Goal: Task Accomplishment & Management: Complete application form

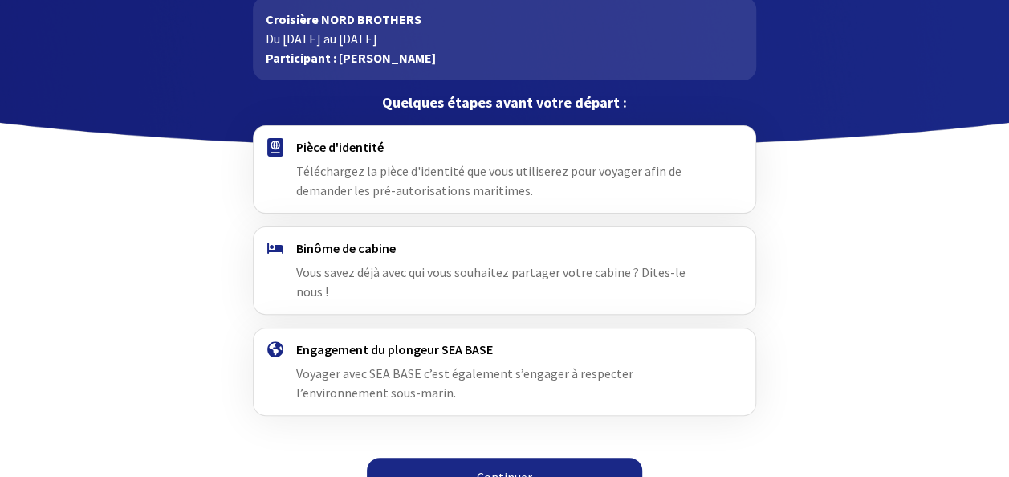
scroll to position [101, 0]
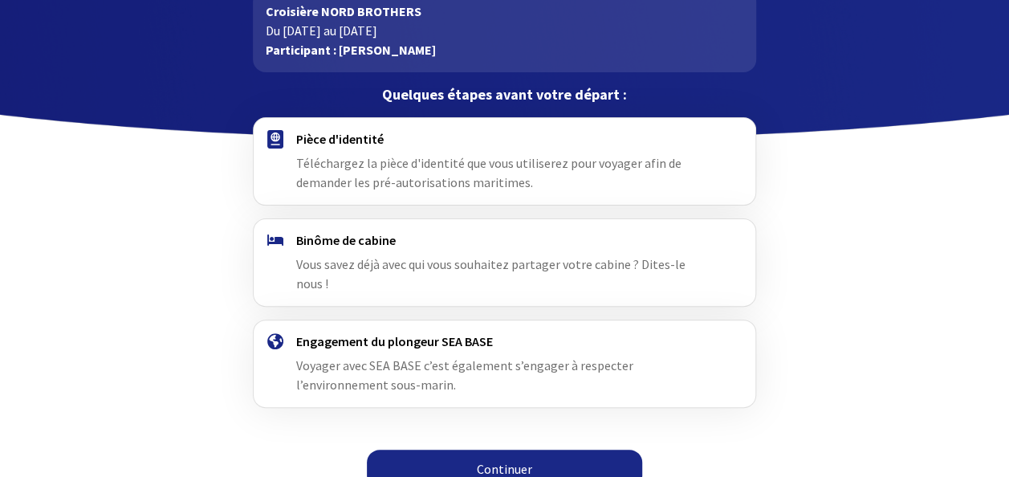
click at [575, 450] on link "Continuer" at bounding box center [504, 469] width 275 height 39
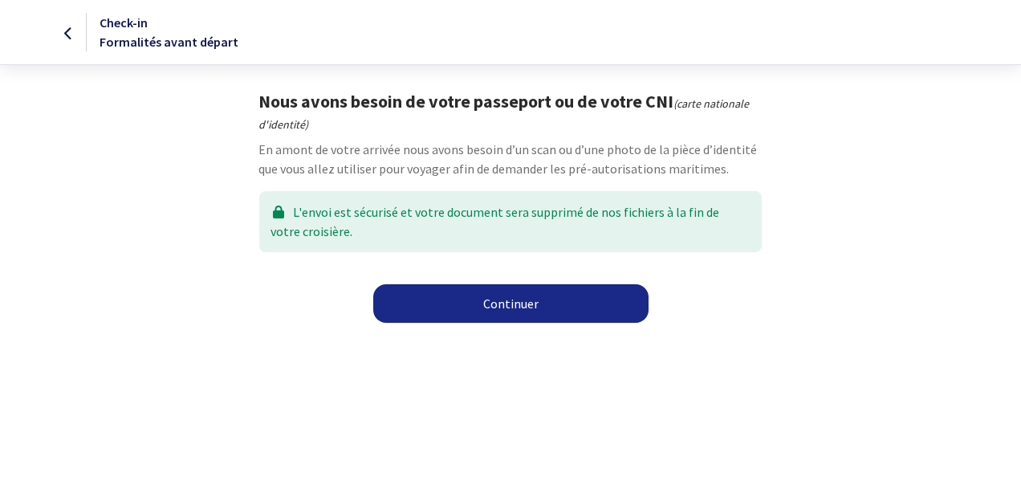
click at [475, 305] on link "Continuer" at bounding box center [510, 303] width 275 height 39
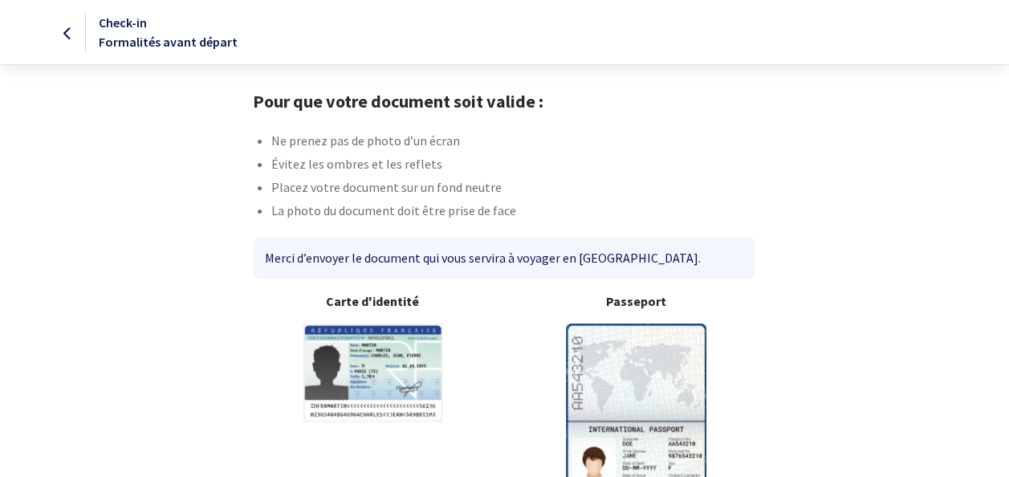
click at [633, 352] on img at bounding box center [636, 421] width 141 height 195
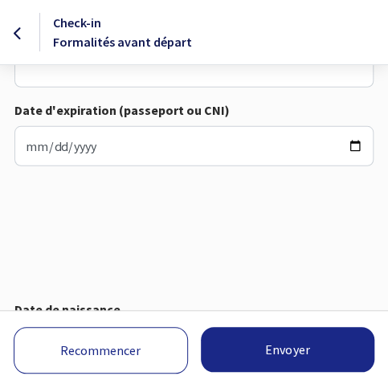
scroll to position [907, 0]
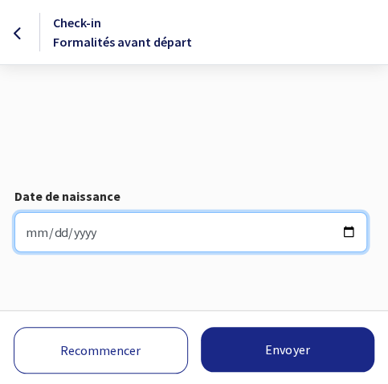
click at [352, 226] on input "1965-07-26" at bounding box center [190, 232] width 353 height 40
click at [104, 238] on input "1965-08-05" at bounding box center [190, 232] width 353 height 40
click at [344, 226] on input "1965-08-05" at bounding box center [190, 232] width 353 height 40
type input "1975-08-05"
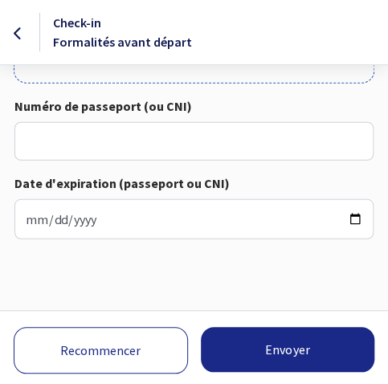
scroll to position [703, 0]
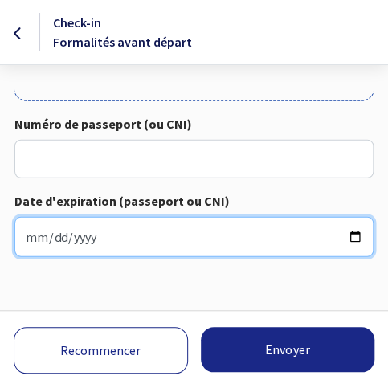
click at [353, 238] on input "Date d'expiration (passeport ou CNI)" at bounding box center [193, 237] width 359 height 40
type input "2028-06-12"
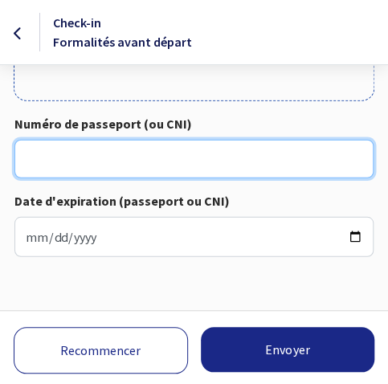
click at [34, 153] on input "Numéro de passeport (ou CNI)" at bounding box center [193, 159] width 359 height 39
type input "18DI52925"
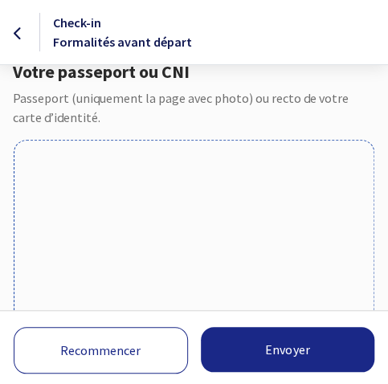
scroll to position [0, 0]
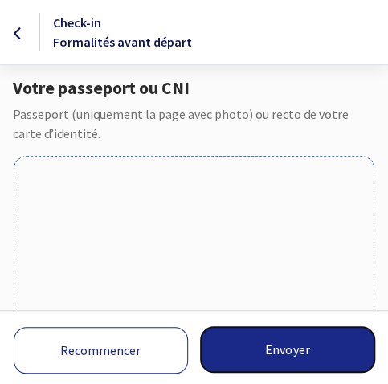
click at [256, 348] on button "Envoyer" at bounding box center [288, 349] width 174 height 45
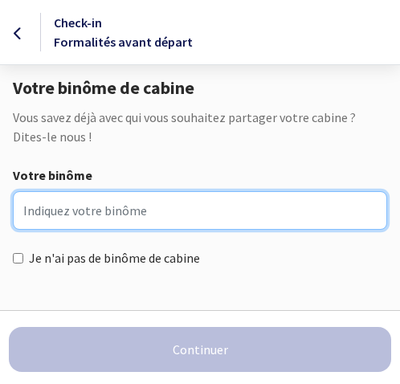
click at [162, 214] on input "Votre binôme" at bounding box center [200, 210] width 374 height 39
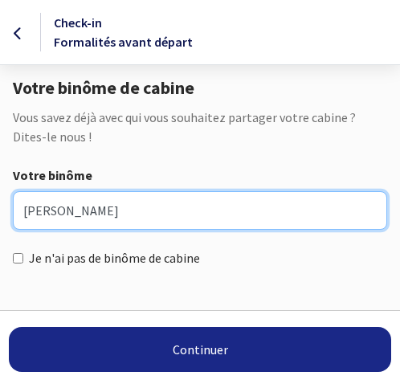
type input "Jacques bertolo"
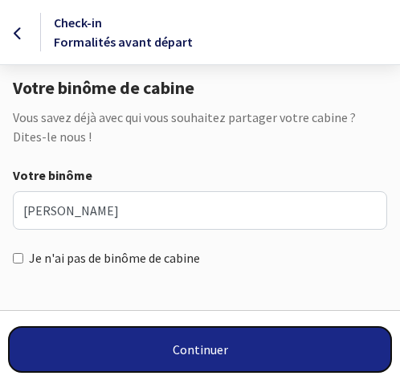
click at [135, 348] on button "Continuer" at bounding box center [200, 349] width 382 height 45
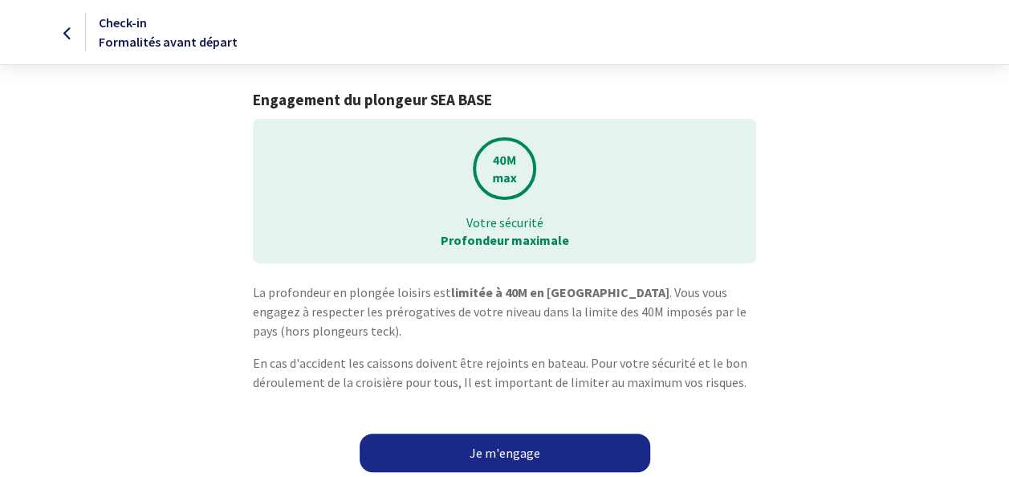
click at [387, 383] on link "Je m'engage" at bounding box center [505, 453] width 291 height 39
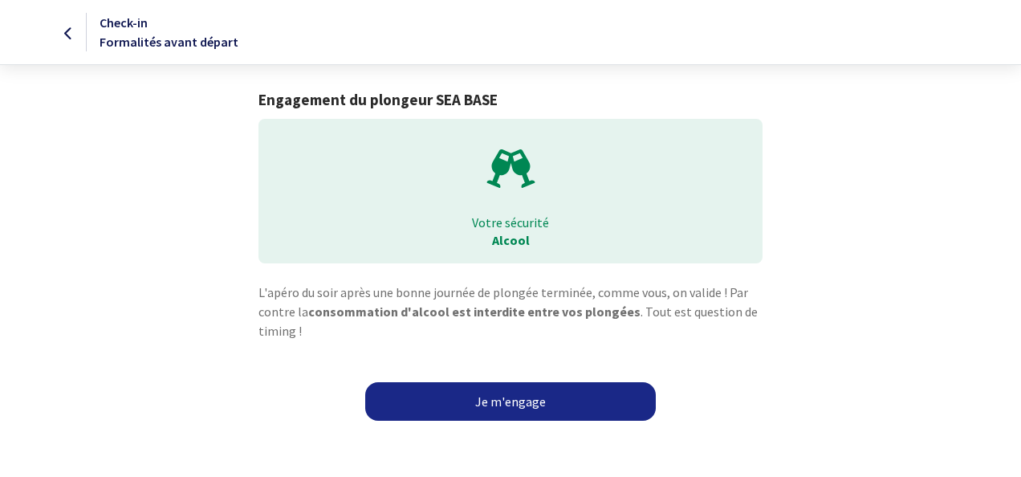
click at [549, 400] on link "Je m'engage" at bounding box center [510, 401] width 291 height 39
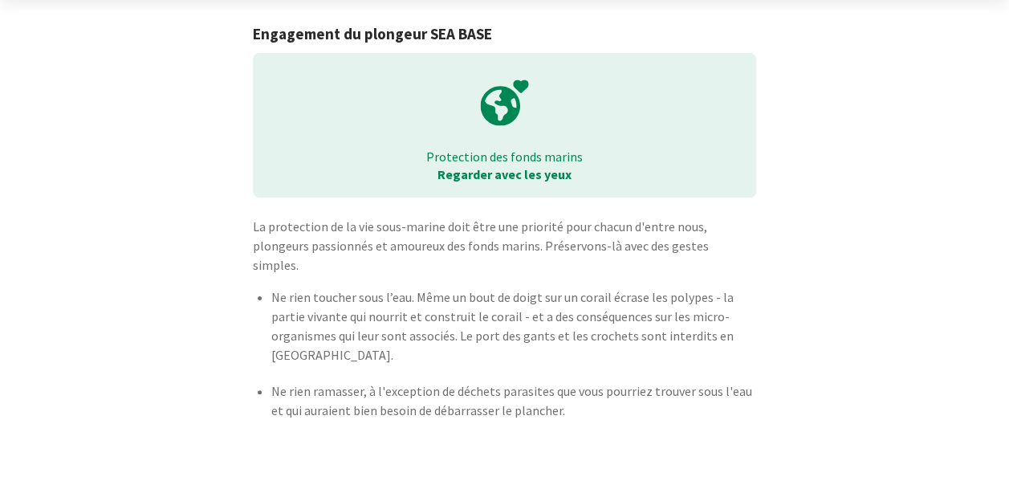
scroll to position [96, 0]
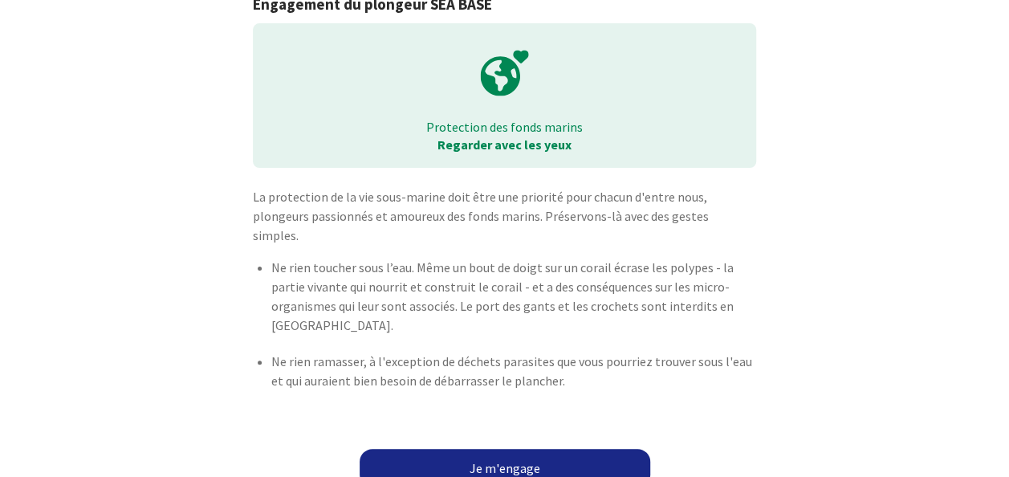
click at [534, 453] on link "Je m'engage" at bounding box center [505, 468] width 291 height 39
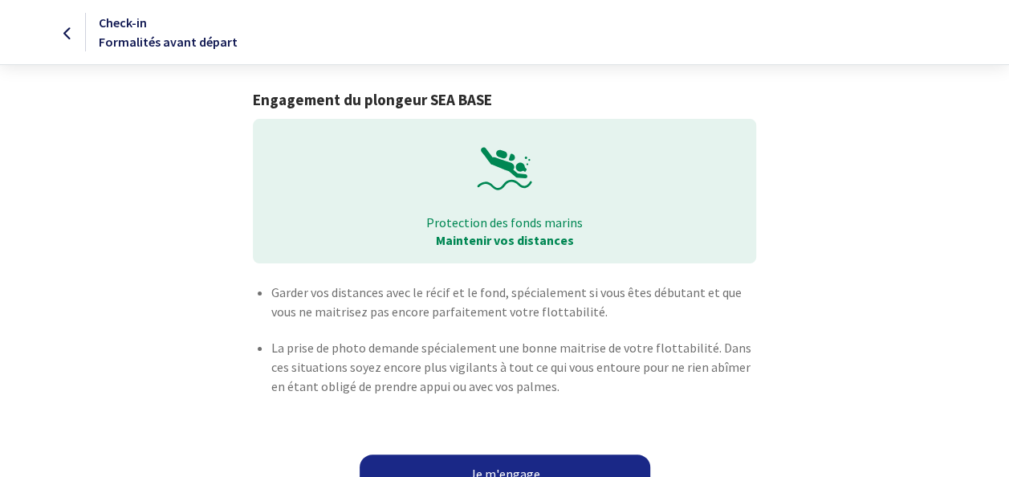
scroll to position [25, 0]
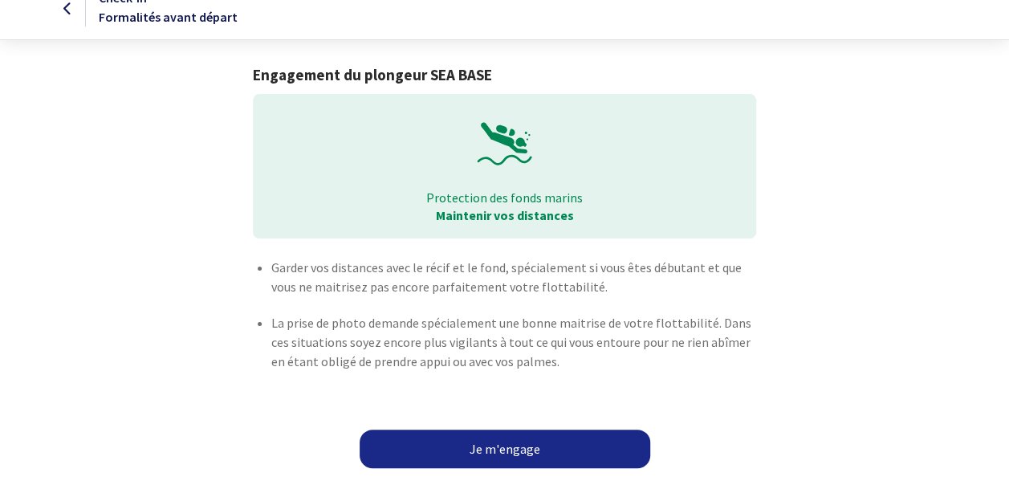
click at [577, 463] on link "Je m'engage" at bounding box center [505, 449] width 291 height 39
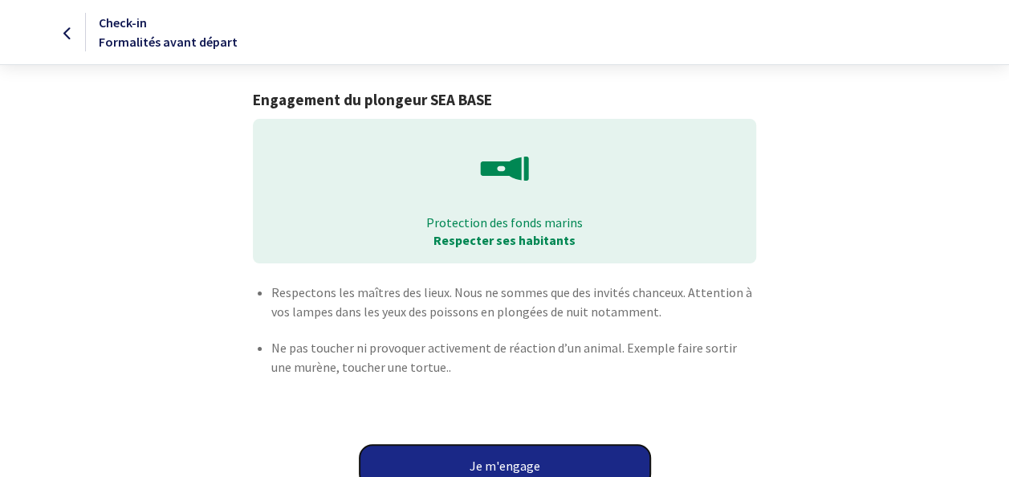
click at [577, 463] on button "Je m'engage" at bounding box center [505, 466] width 291 height 42
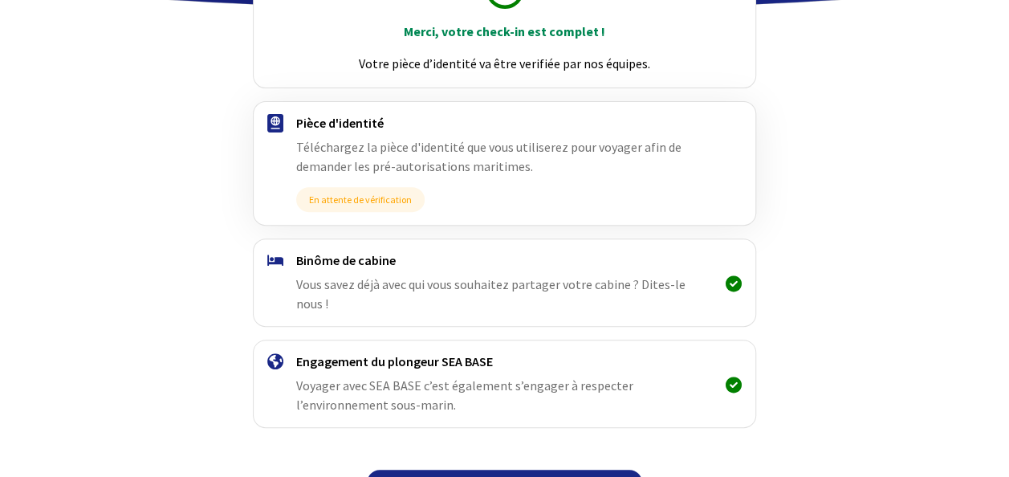
scroll to position [251, 0]
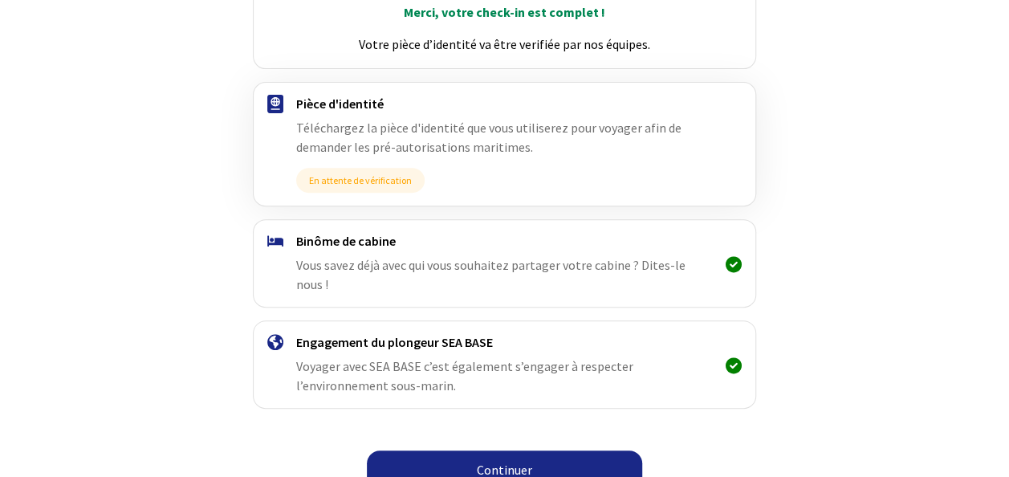
click at [528, 458] on link "Continuer" at bounding box center [504, 469] width 275 height 39
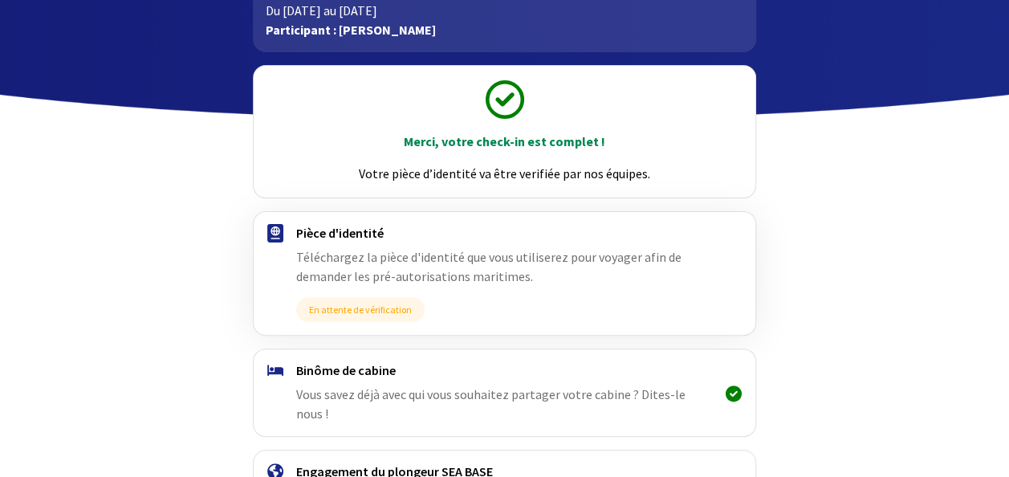
scroll to position [251, 0]
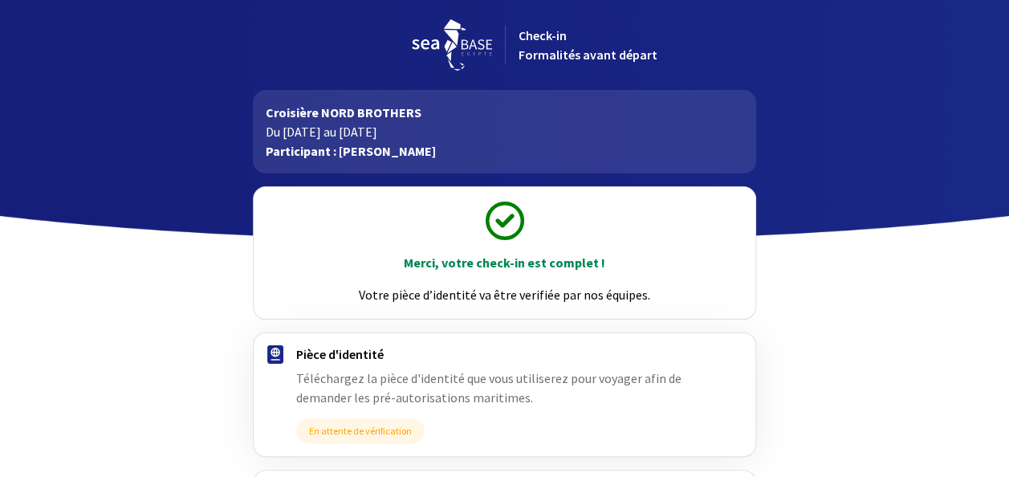
drag, startPoint x: 1007, startPoint y: 266, endPoint x: 1024, endPoint y: 310, distance: 47.3
click at [1009, 310] on html "Check-in Formalités avant départ Croisière NORD BROTHERS Du [DATE] au [DATE] Pa…" at bounding box center [504, 374] width 1009 height 749
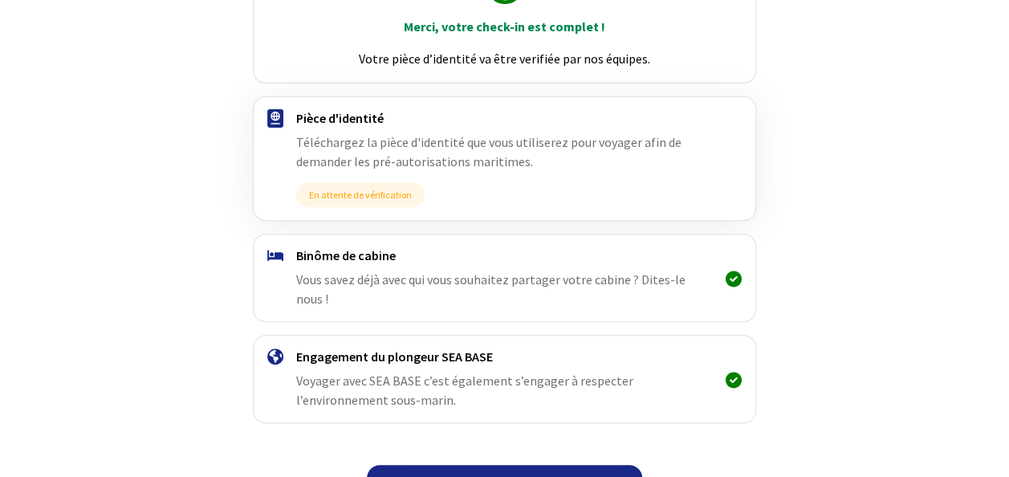
scroll to position [251, 0]
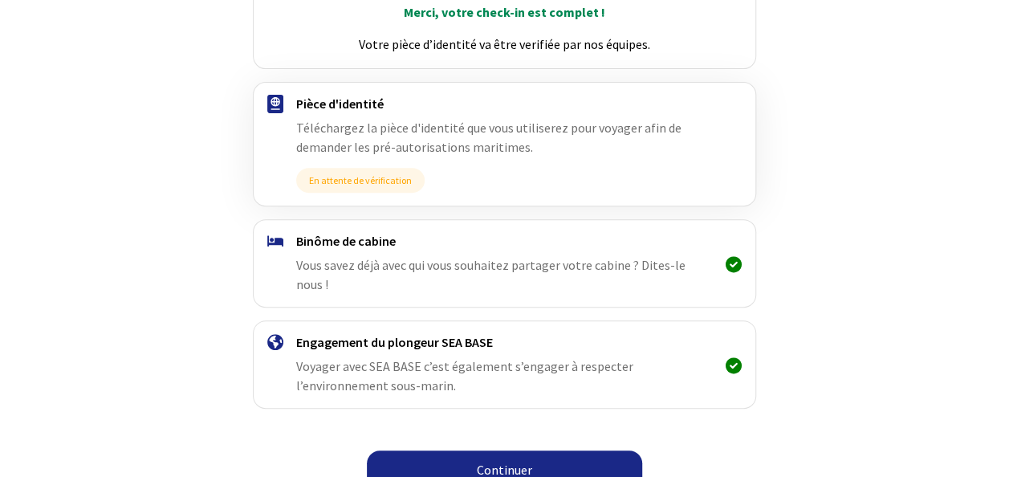
click at [577, 451] on link "Continuer" at bounding box center [504, 469] width 275 height 39
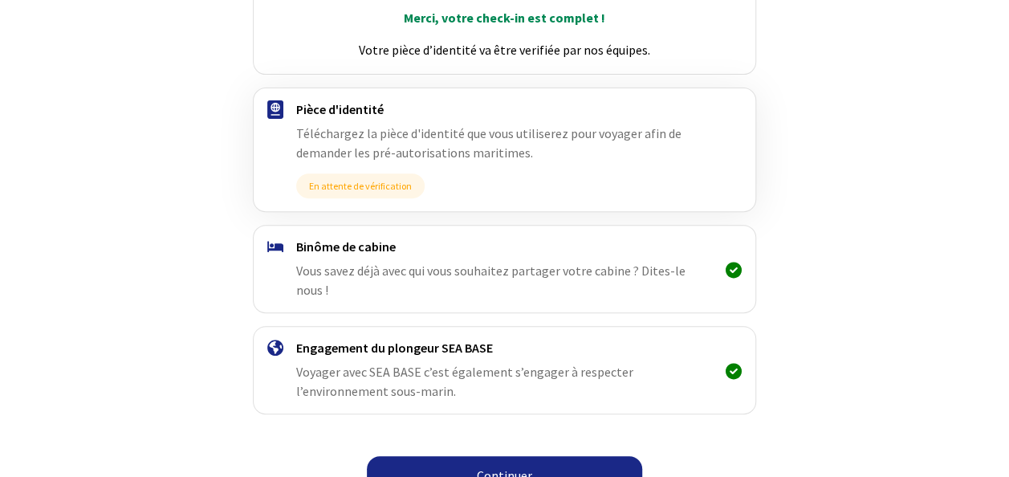
scroll to position [251, 0]
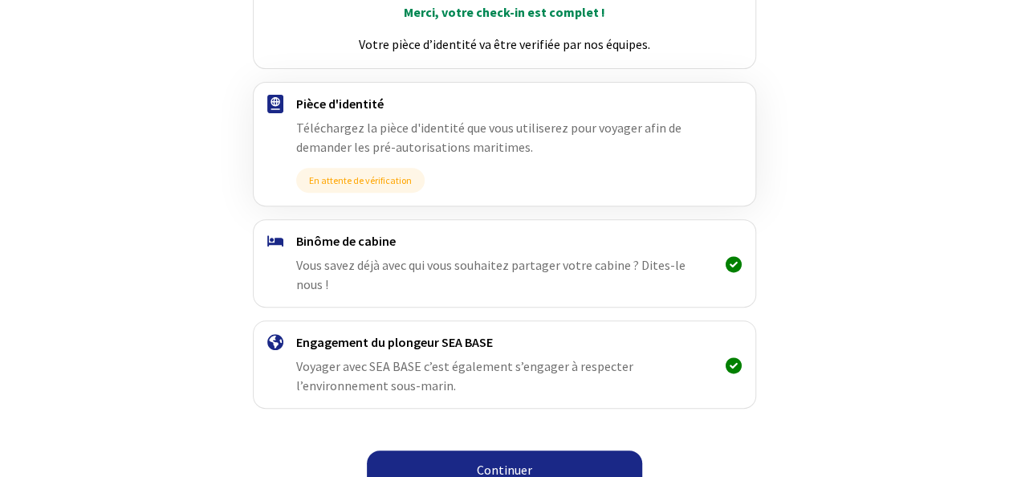
click at [543, 450] on link "Continuer" at bounding box center [504, 469] width 275 height 39
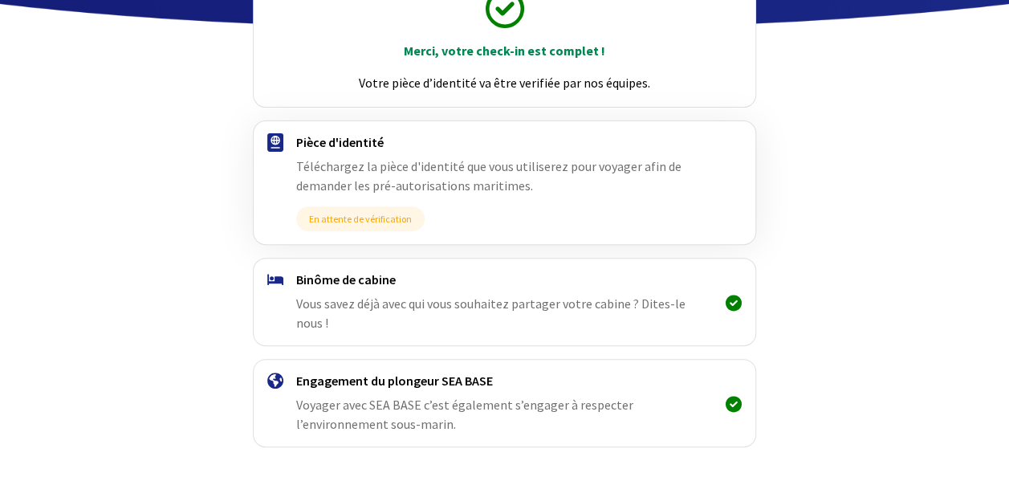
scroll to position [251, 0]
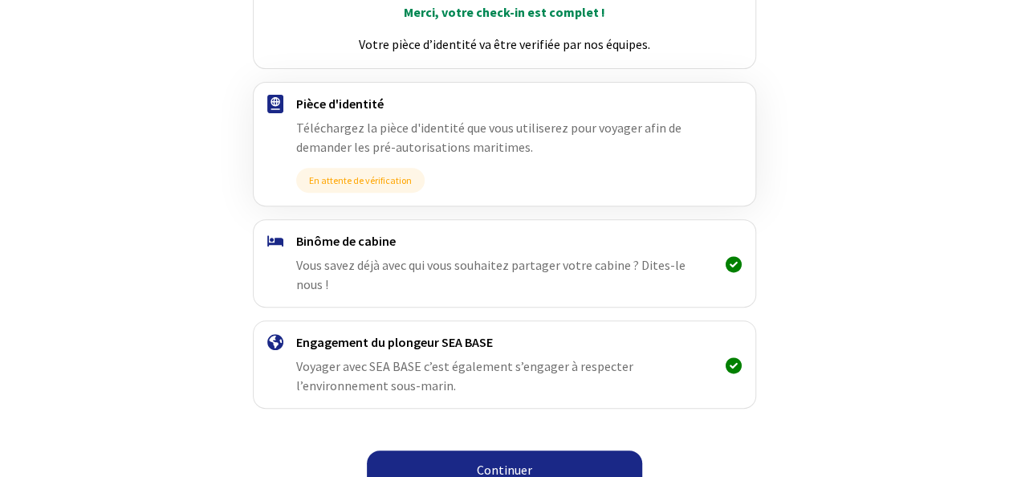
click at [613, 450] on link "Continuer" at bounding box center [504, 469] width 275 height 39
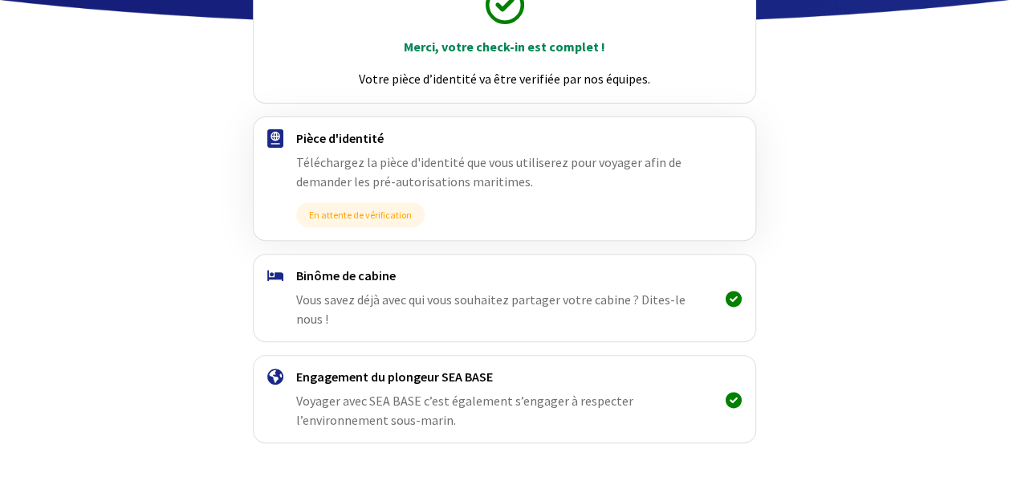
scroll to position [251, 0]
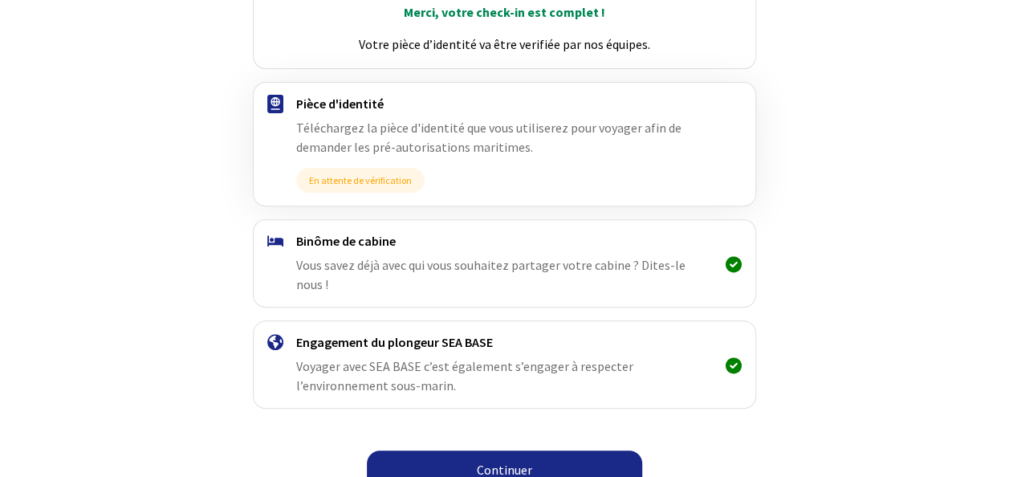
click at [464, 450] on link "Continuer" at bounding box center [504, 469] width 275 height 39
